Goal: Task Accomplishment & Management: Use online tool/utility

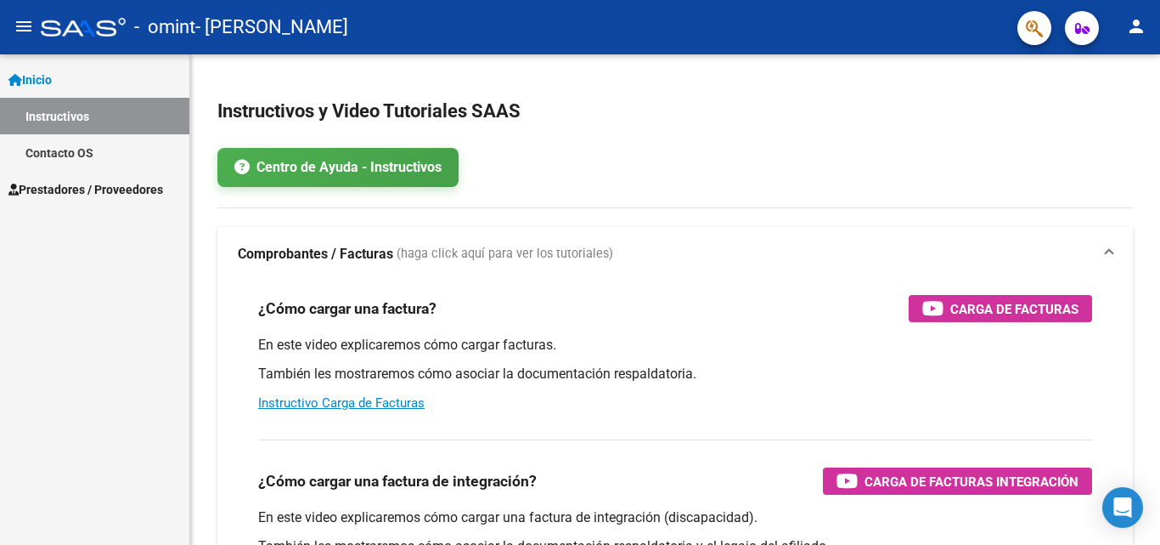
click at [67, 189] on span "Prestadores / Proveedores" at bounding box center [85, 189] width 155 height 19
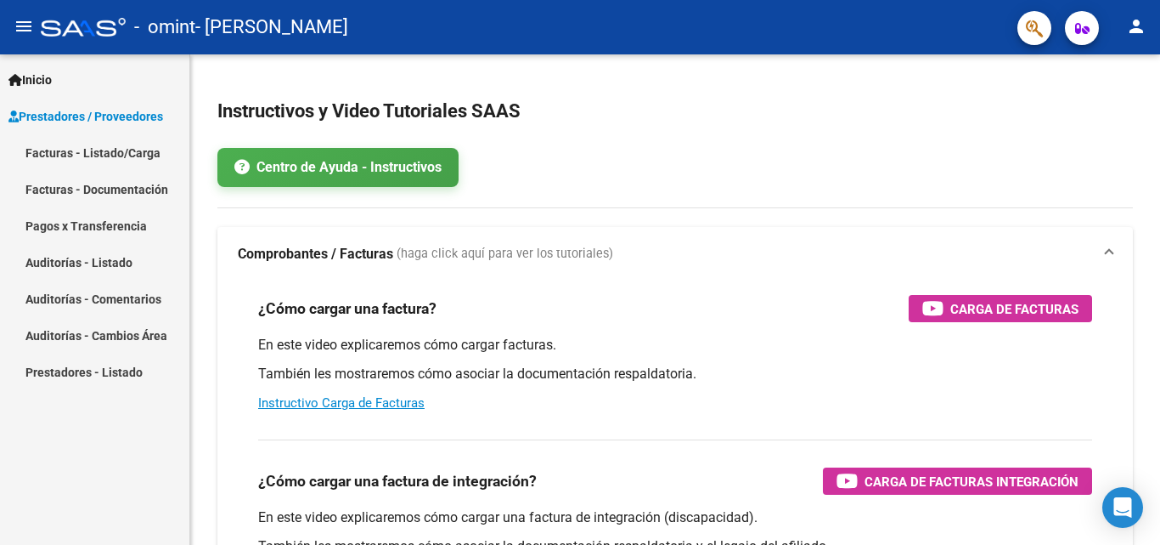
click at [88, 151] on link "Facturas - Listado/Carga" at bounding box center [94, 152] width 189 height 37
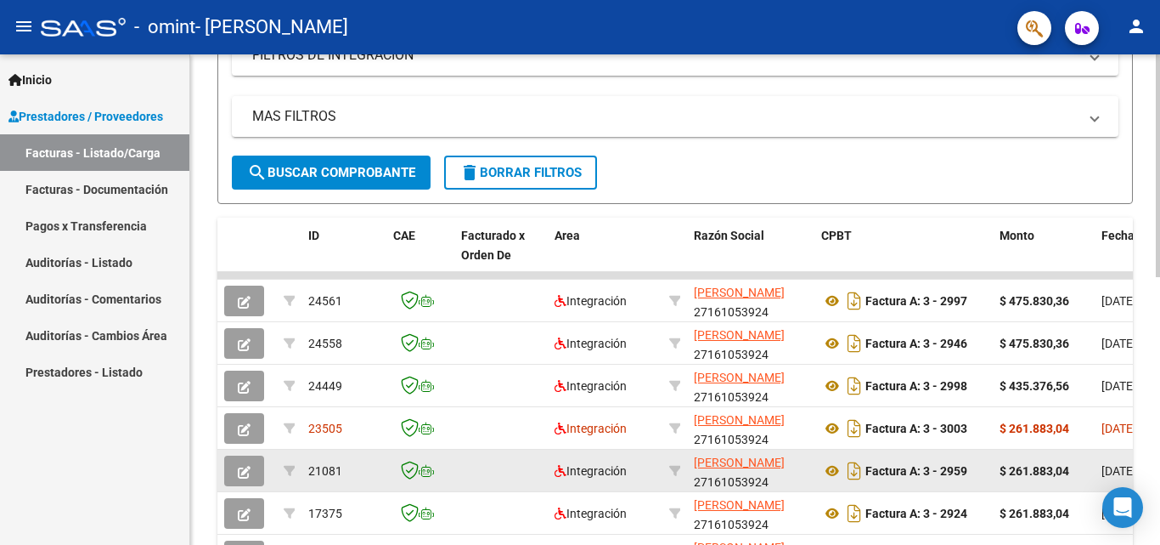
scroll to position [333, 0]
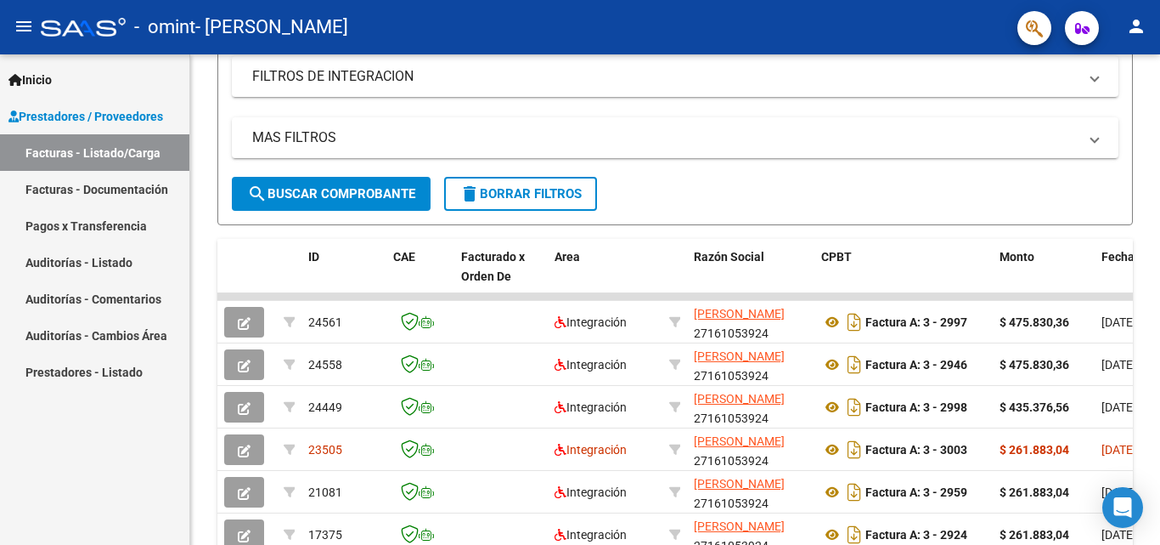
click at [69, 191] on link "Facturas - Documentación" at bounding box center [94, 189] width 189 height 37
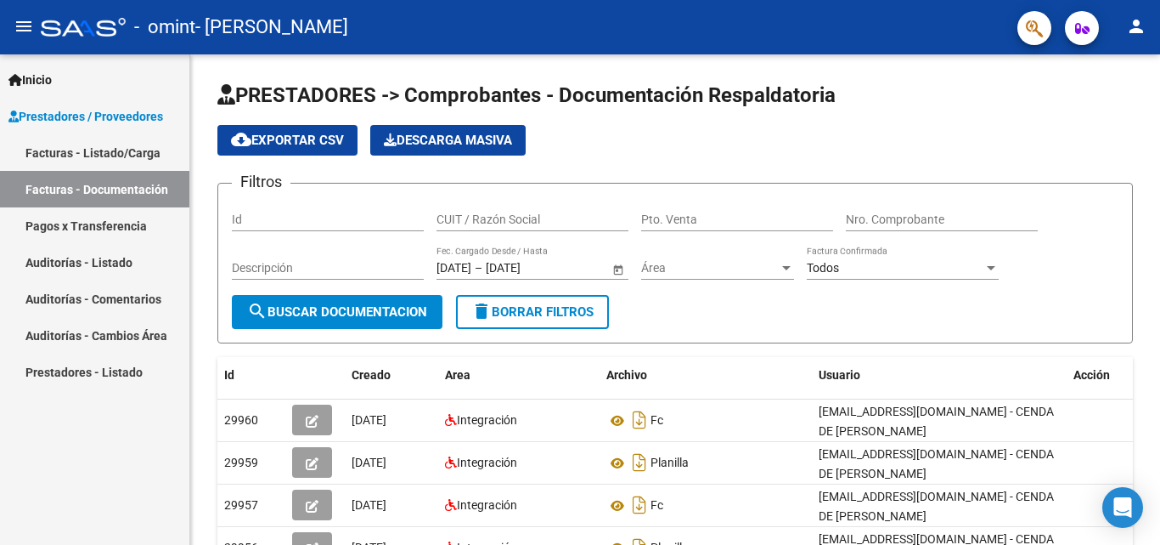
click at [41, 78] on span "Inicio" at bounding box center [29, 80] width 43 height 19
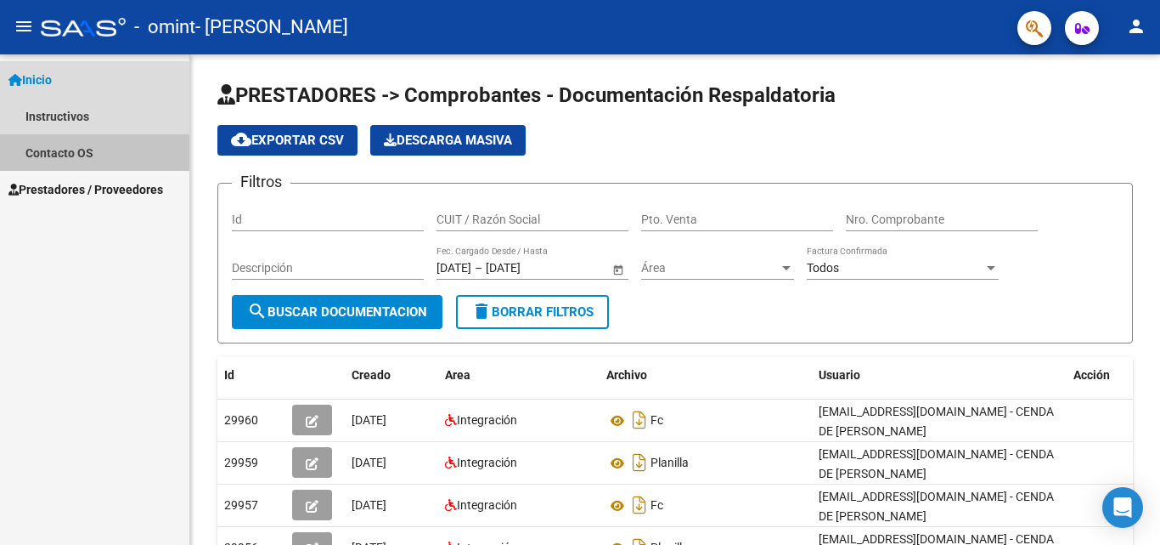
click at [53, 152] on link "Contacto OS" at bounding box center [94, 152] width 189 height 37
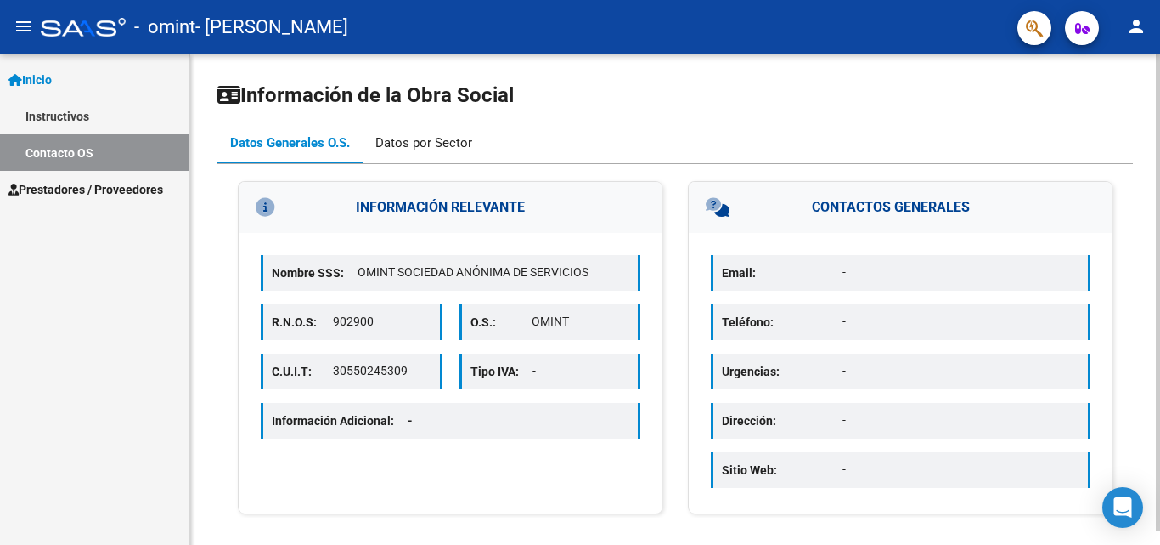
click at [415, 146] on div "Datos por Sector" at bounding box center [423, 142] width 97 height 19
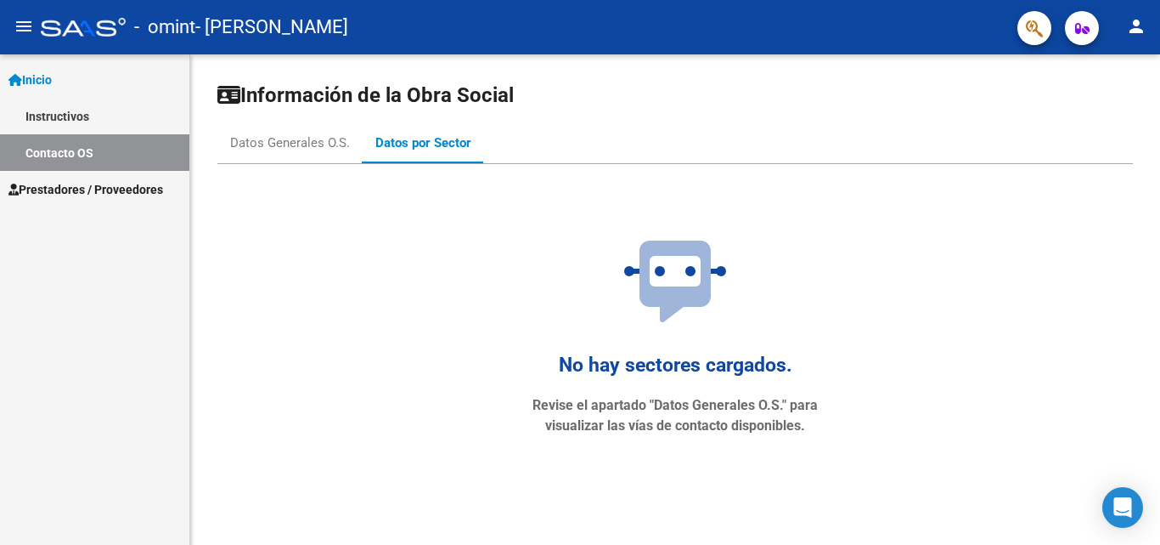
click at [64, 189] on span "Prestadores / Proveedores" at bounding box center [85, 189] width 155 height 19
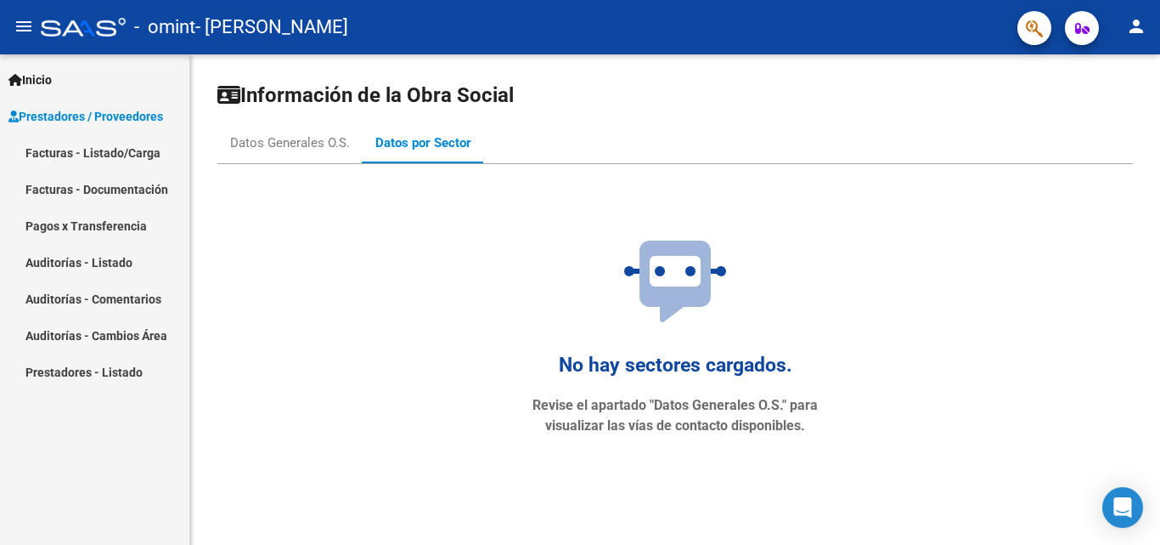
click at [31, 76] on span "Inicio" at bounding box center [29, 80] width 43 height 19
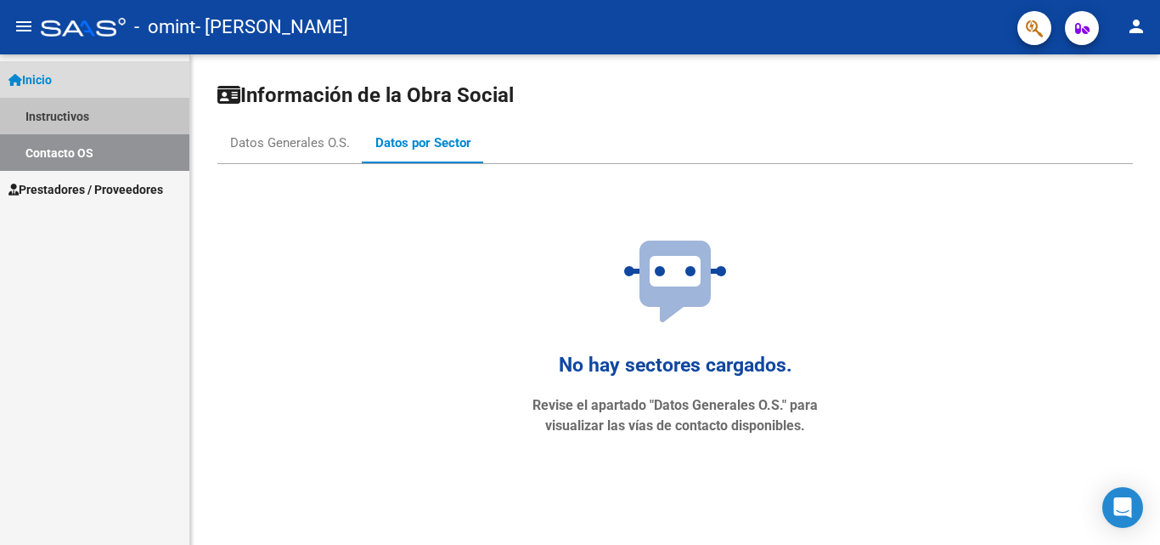
click at [46, 115] on link "Instructivos" at bounding box center [94, 116] width 189 height 37
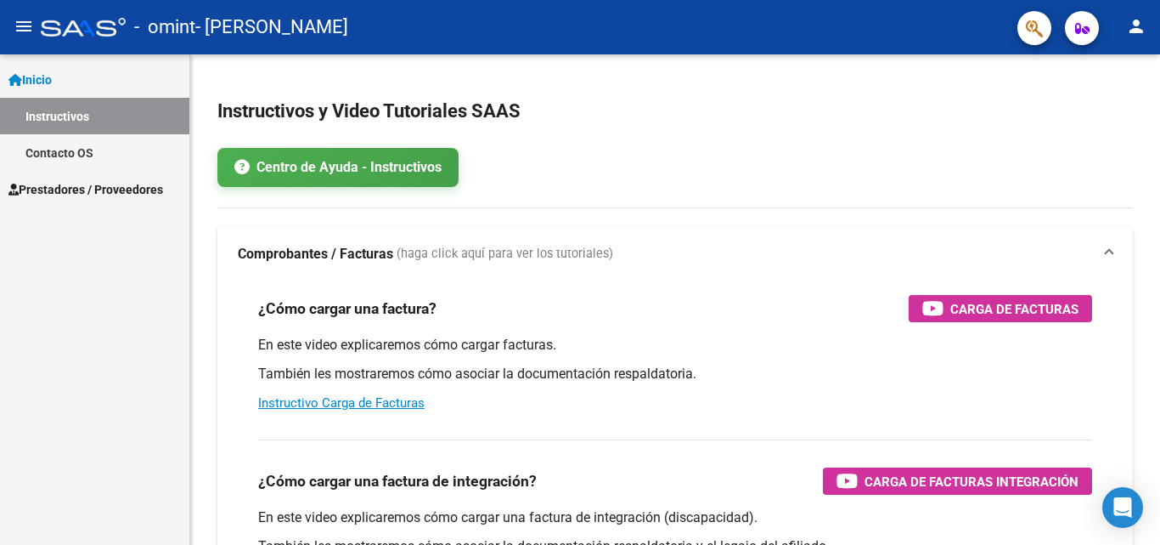
click at [1141, 32] on mat-icon "person" at bounding box center [1136, 26] width 20 height 20
click at [900, 131] on div at bounding box center [580, 272] width 1160 height 545
click at [1084, 31] on icon "button" at bounding box center [1082, 28] width 14 height 13
click at [87, 186] on span "Prestadores / Proveedores" at bounding box center [85, 189] width 155 height 19
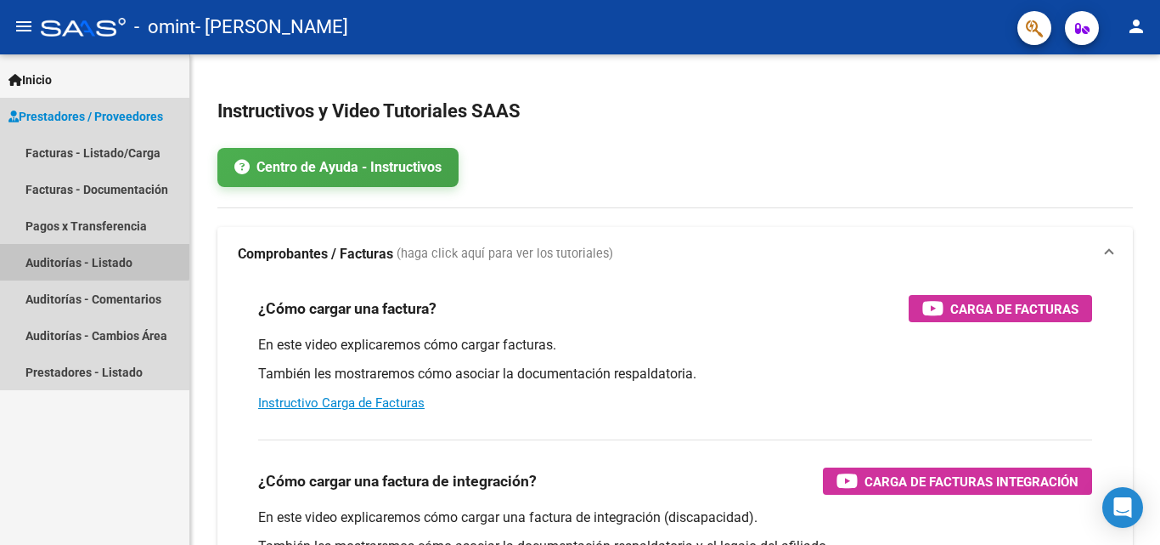
click at [78, 255] on link "Auditorías - Listado" at bounding box center [94, 262] width 189 height 37
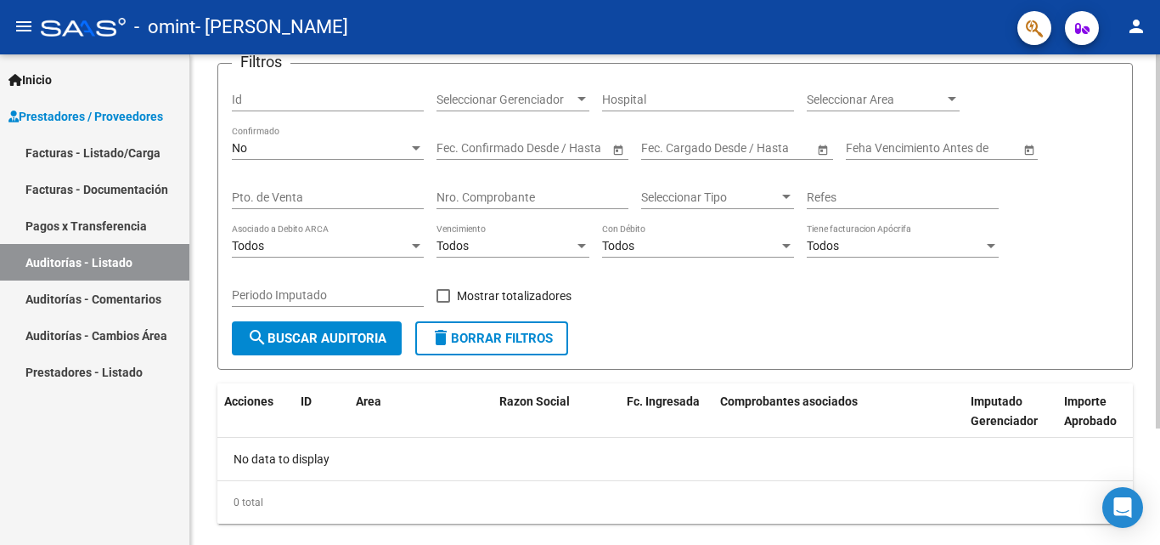
scroll to position [153, 0]
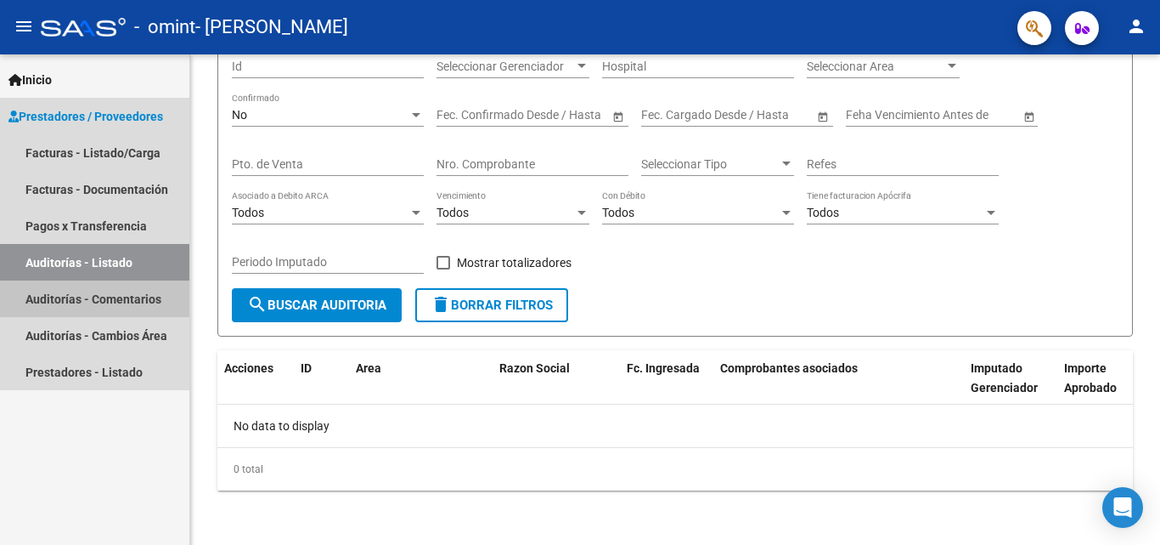
click at [75, 299] on link "Auditorías - Comentarios" at bounding box center [94, 298] width 189 height 37
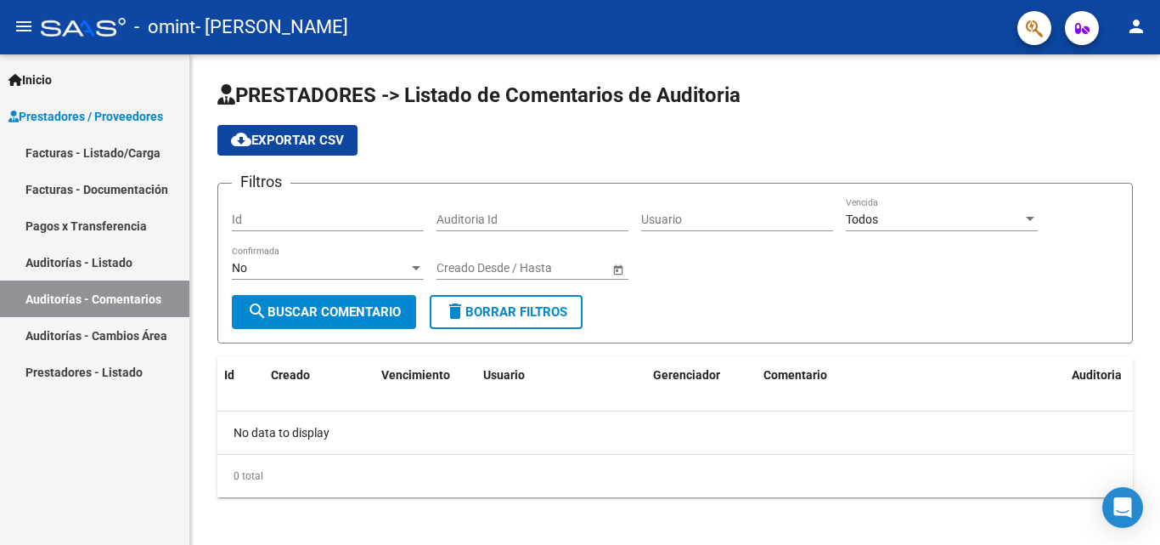
click at [89, 332] on link "Auditorías - Cambios Área" at bounding box center [94, 335] width 189 height 37
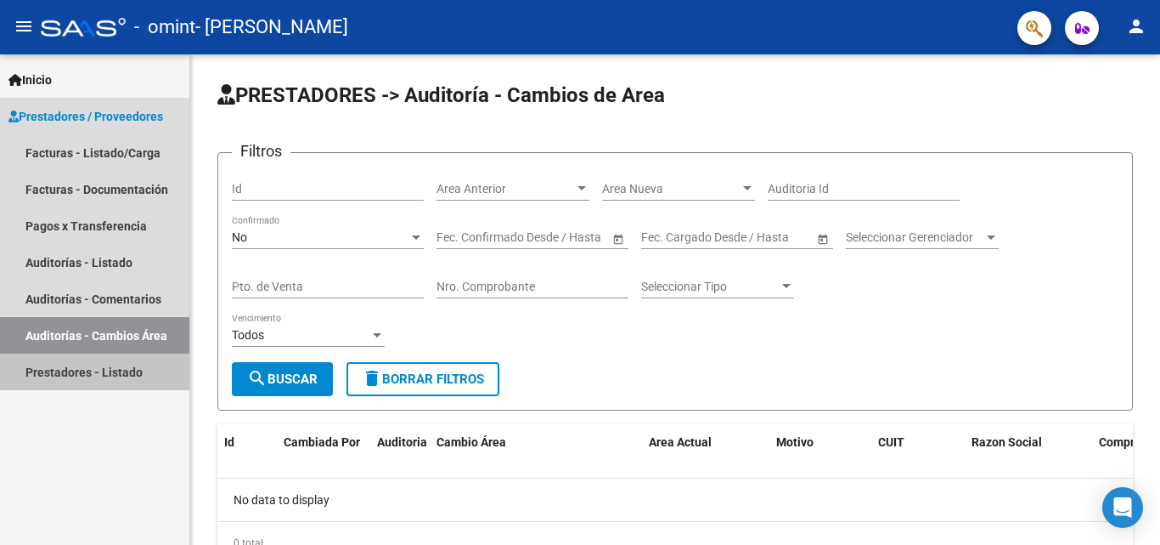
click at [62, 371] on link "Prestadores - Listado" at bounding box center [94, 371] width 189 height 37
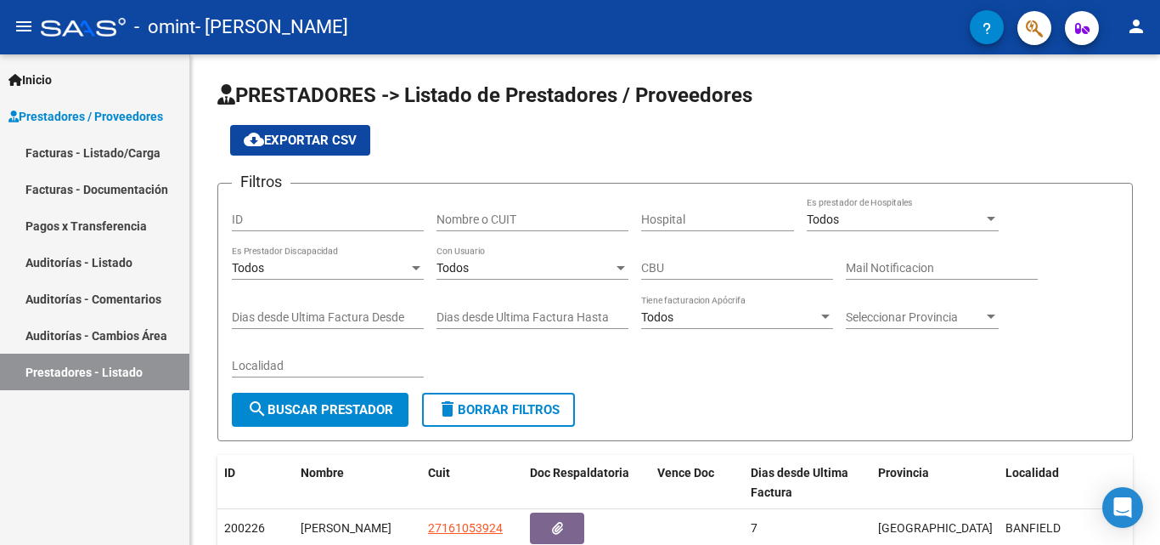
click at [104, 150] on link "Facturas - Listado/Carga" at bounding box center [94, 152] width 189 height 37
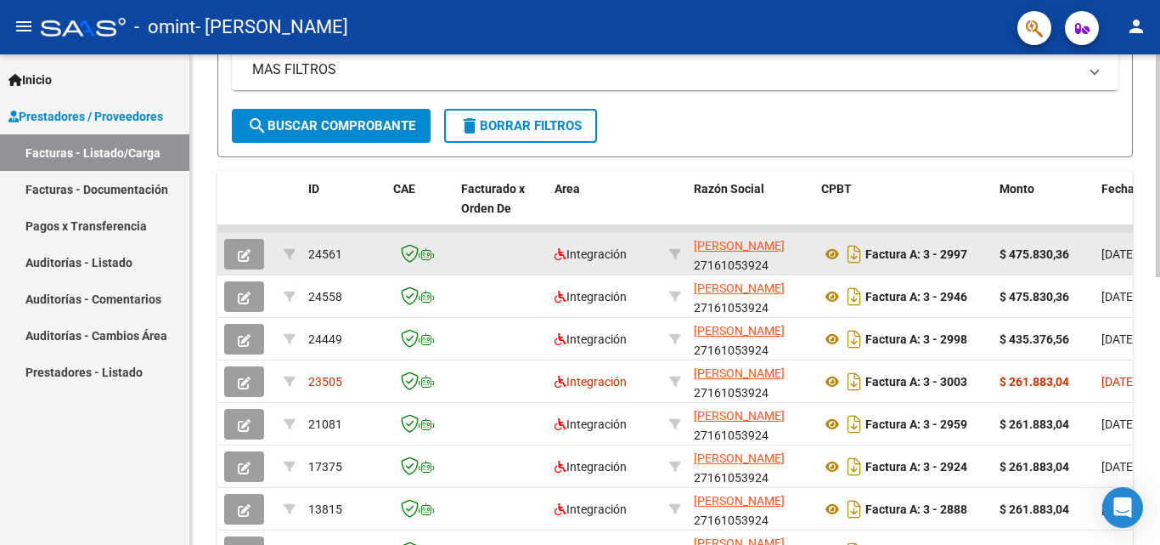
scroll to position [425, 0]
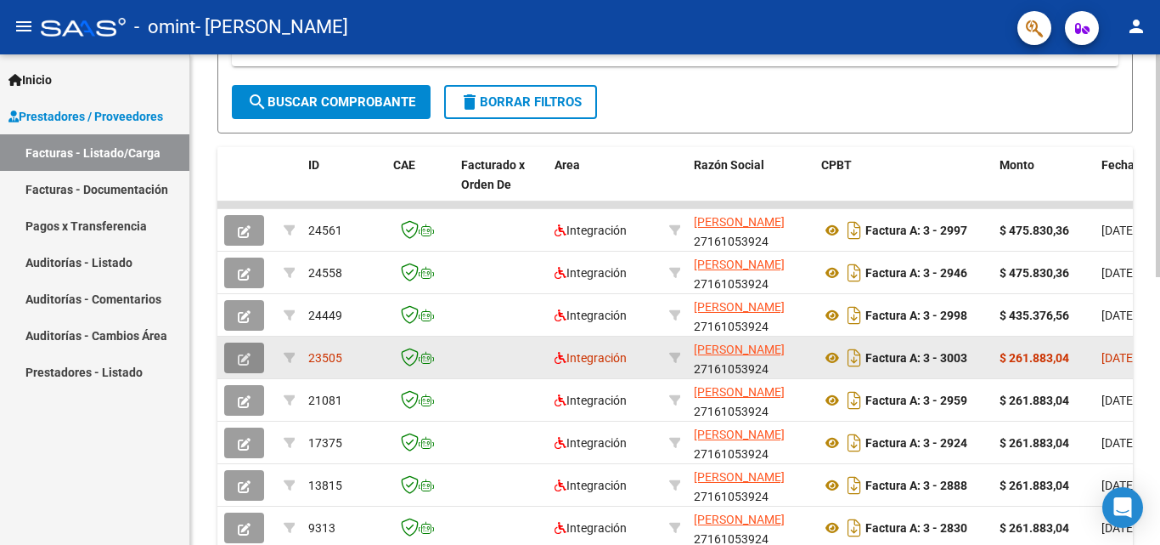
click at [245, 361] on icon "button" at bounding box center [244, 359] width 13 height 13
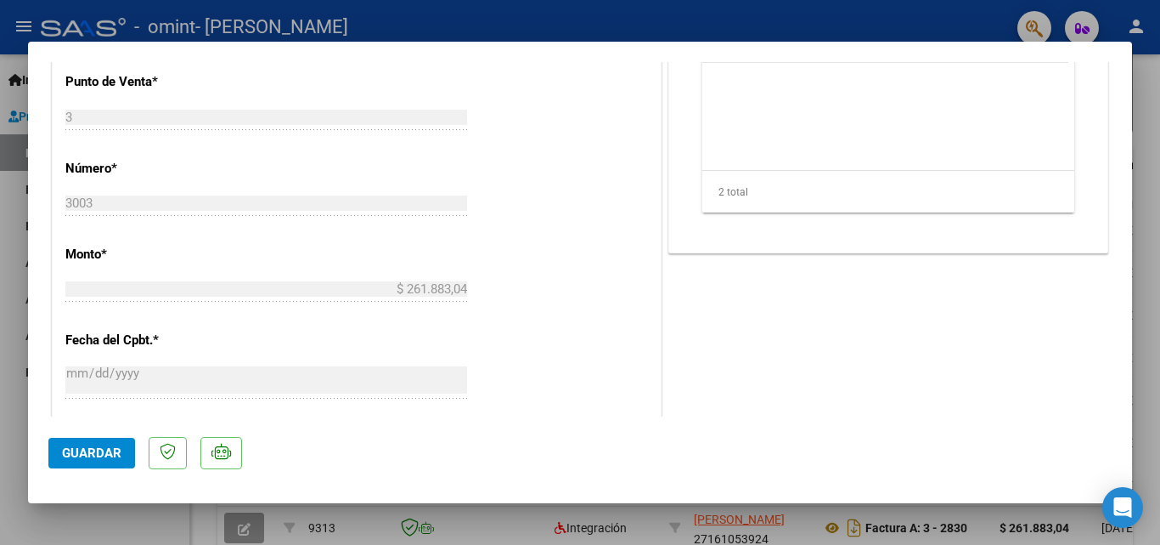
scroll to position [424, 0]
